Goal: Use online tool/utility: Utilize a website feature to perform a specific function

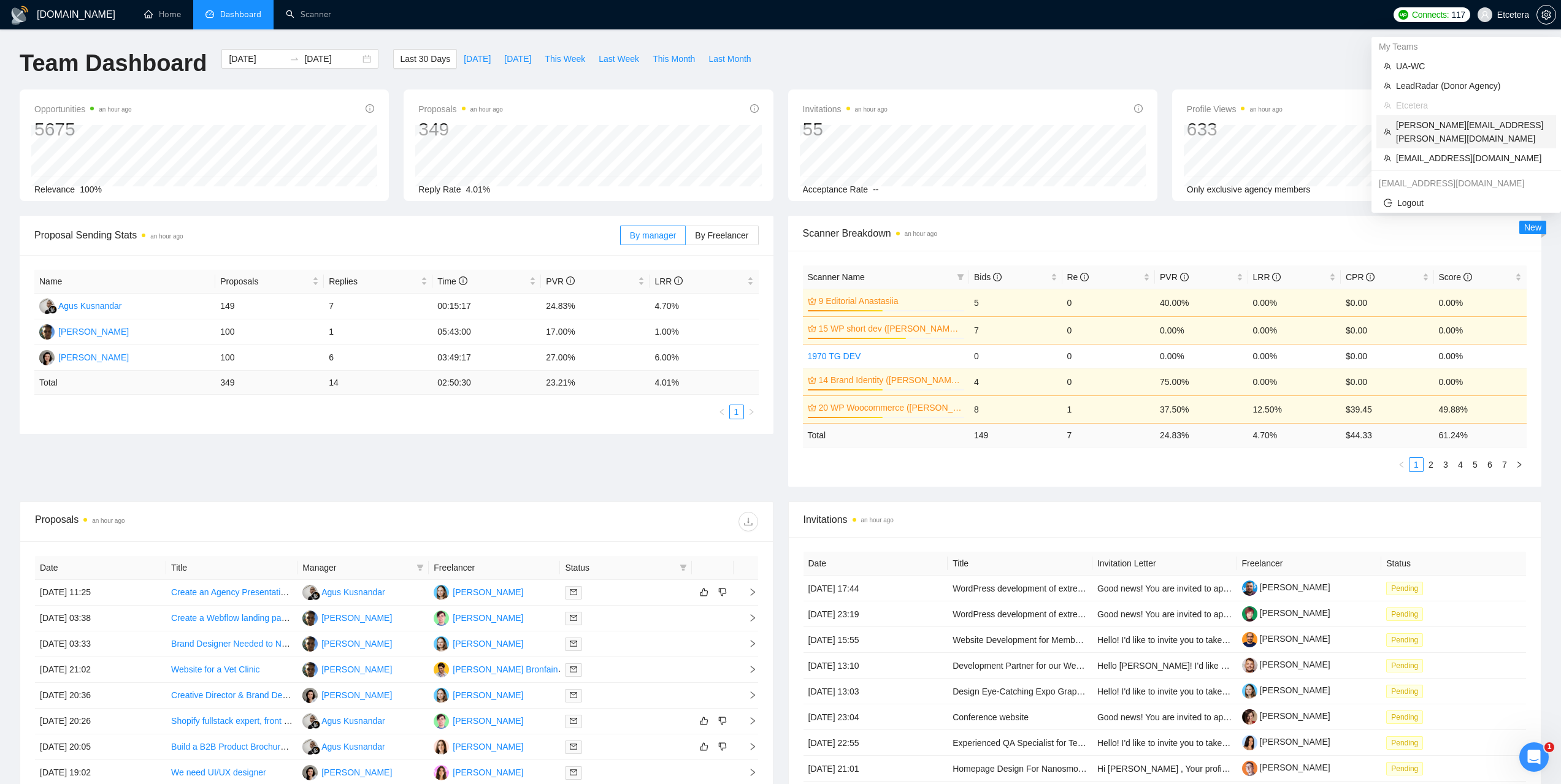
click at [1423, 126] on span "[PERSON_NAME][EMAIL_ADDRESS][PERSON_NAME][DOMAIN_NAME]" at bounding box center [1473, 132] width 153 height 27
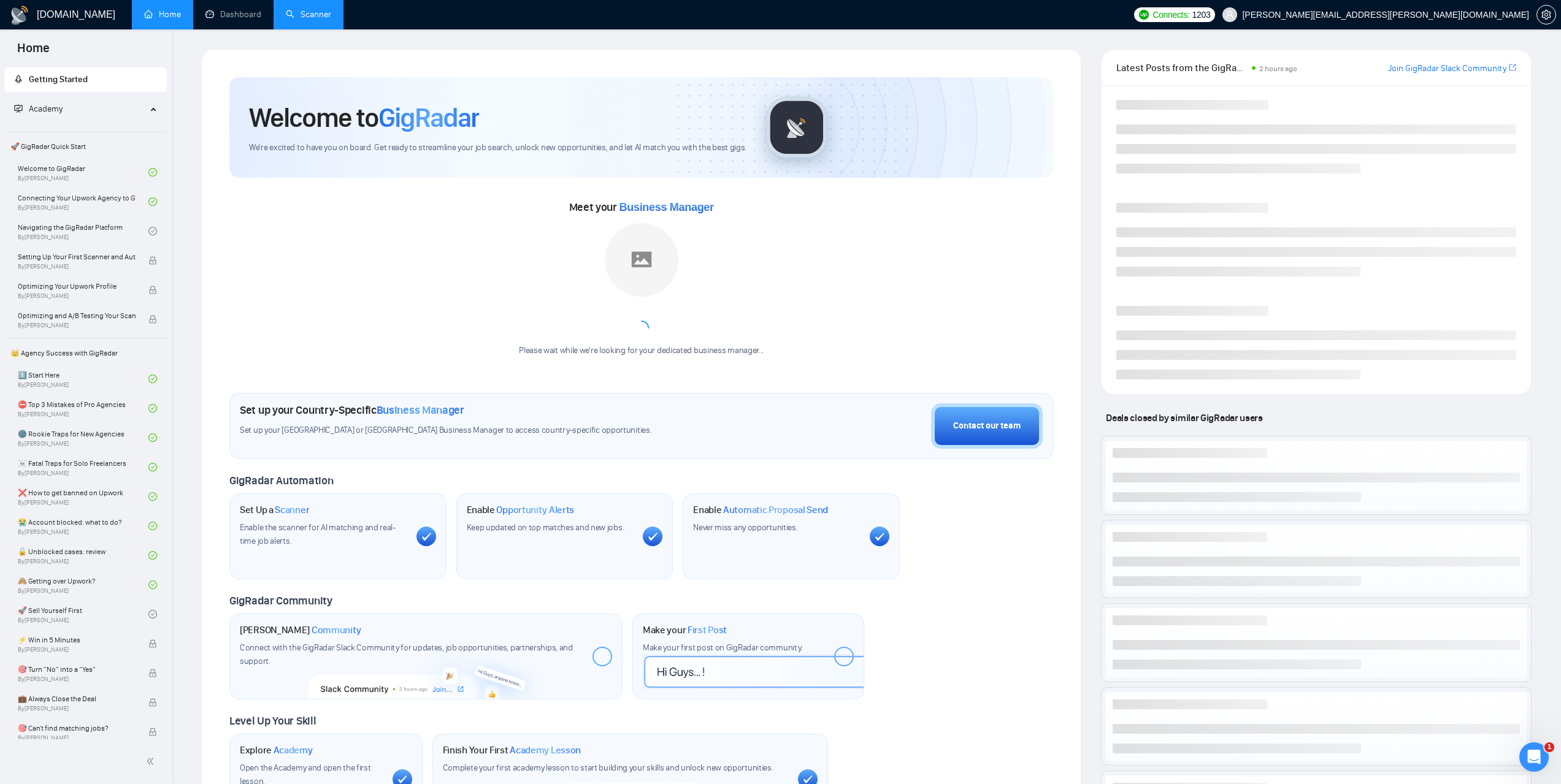
click at [303, 9] on link "Scanner" at bounding box center [308, 14] width 45 height 10
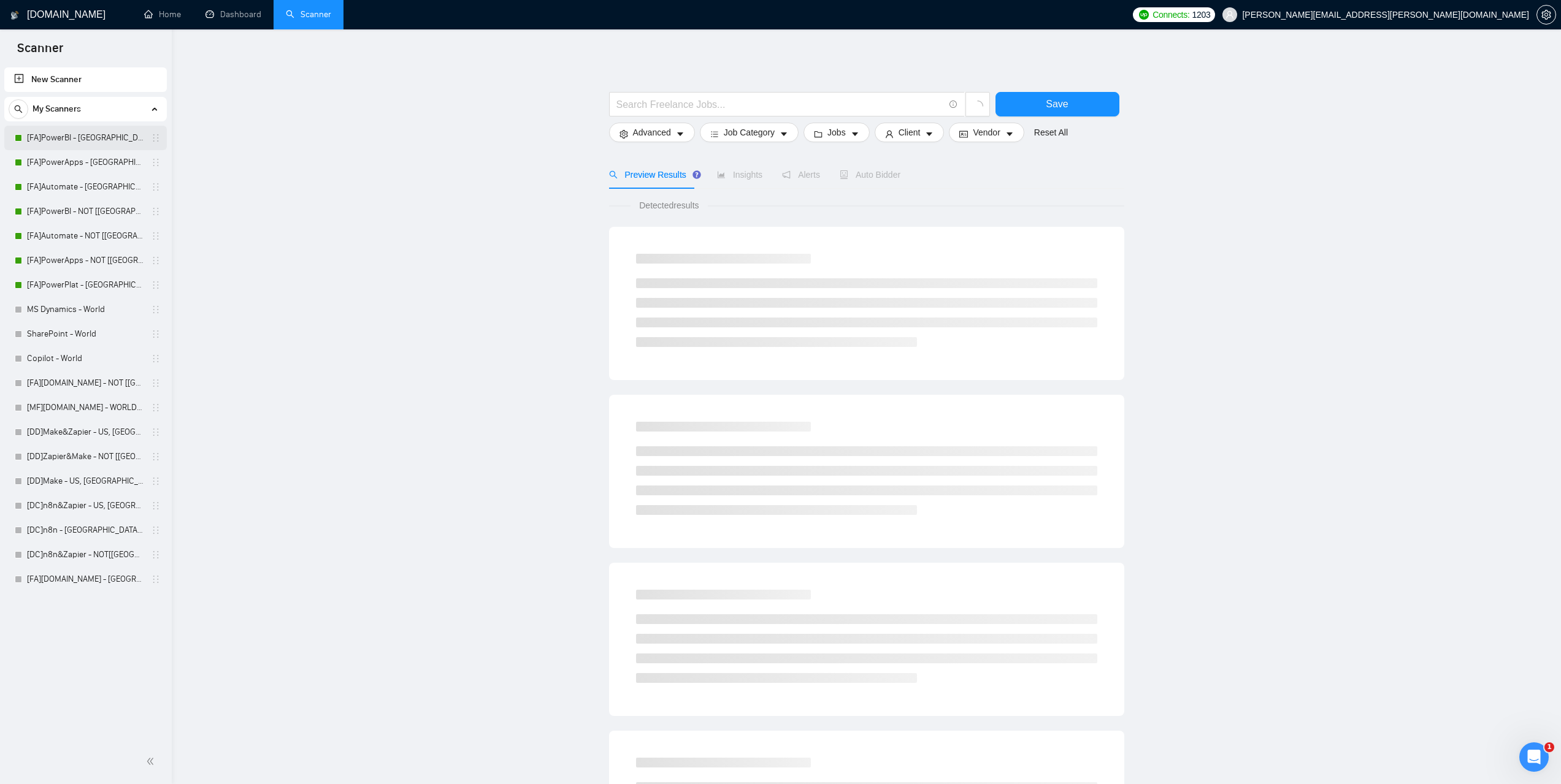
click at [49, 136] on link "[FA]PowerBI - [GEOGRAPHIC_DATA], [GEOGRAPHIC_DATA], [GEOGRAPHIC_DATA]" at bounding box center [85, 138] width 117 height 24
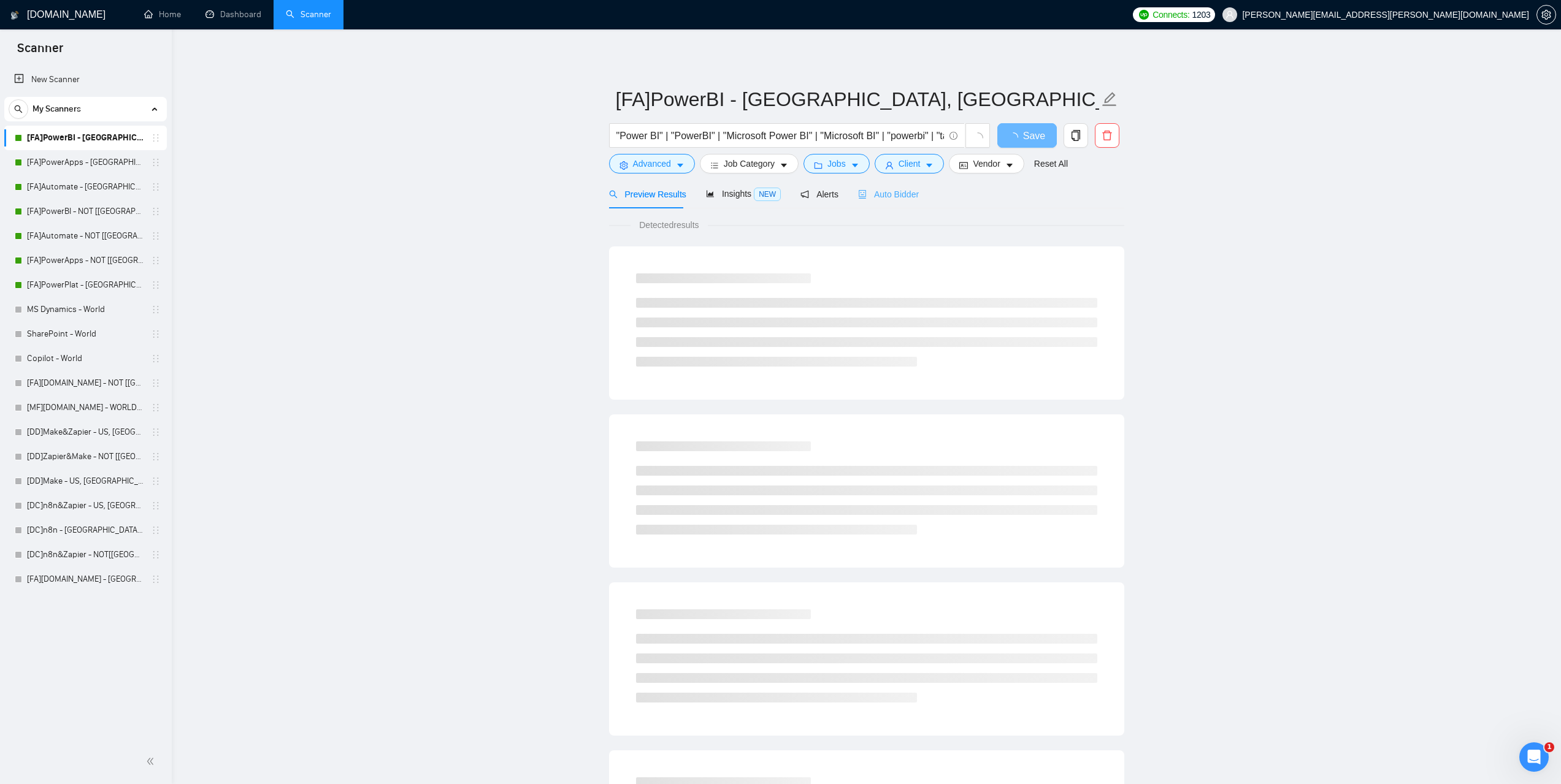
click at [900, 206] on div "Auto Bidder" at bounding box center [888, 193] width 61 height 29
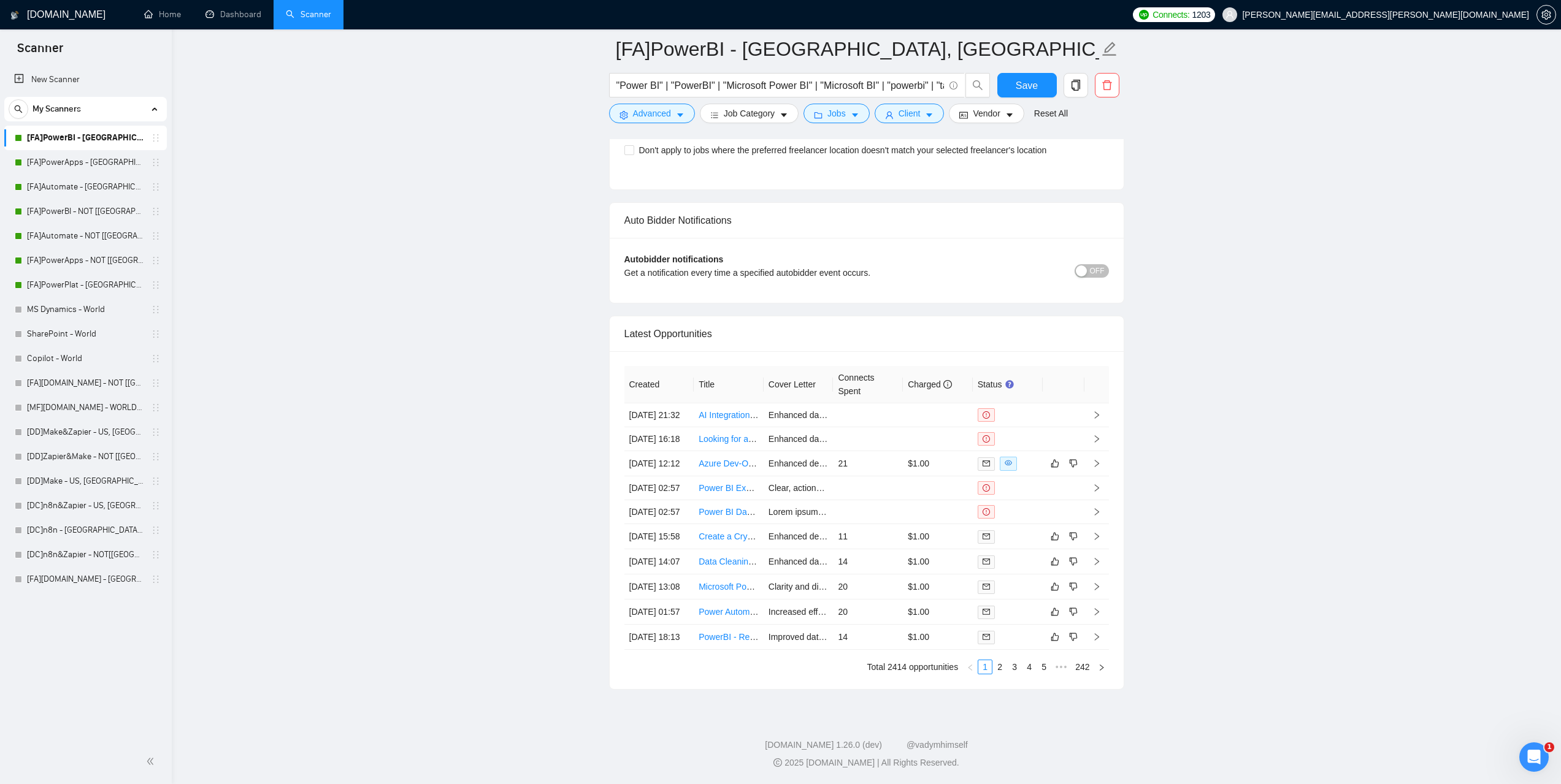
scroll to position [2946, 0]
drag, startPoint x: 267, startPoint y: 16, endPoint x: 255, endPoint y: 34, distance: 21.6
click at [261, 16] on link "Dashboard" at bounding box center [233, 14] width 56 height 10
